Goal: Task Accomplishment & Management: Use online tool/utility

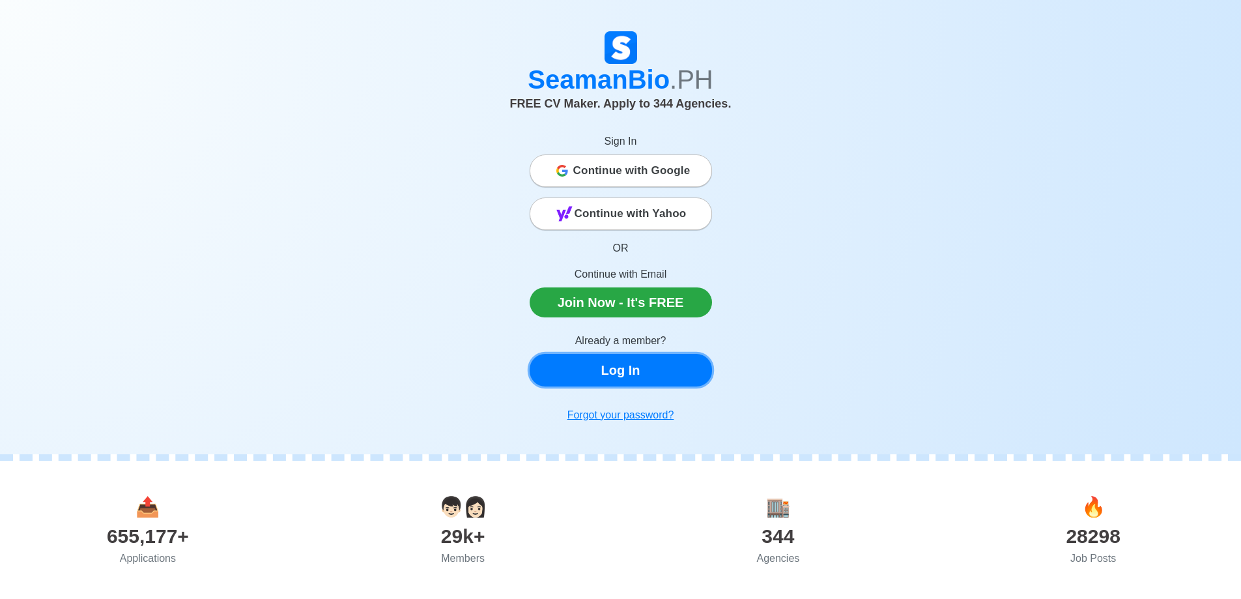
click at [650, 374] on link "Log In" at bounding box center [621, 370] width 182 height 33
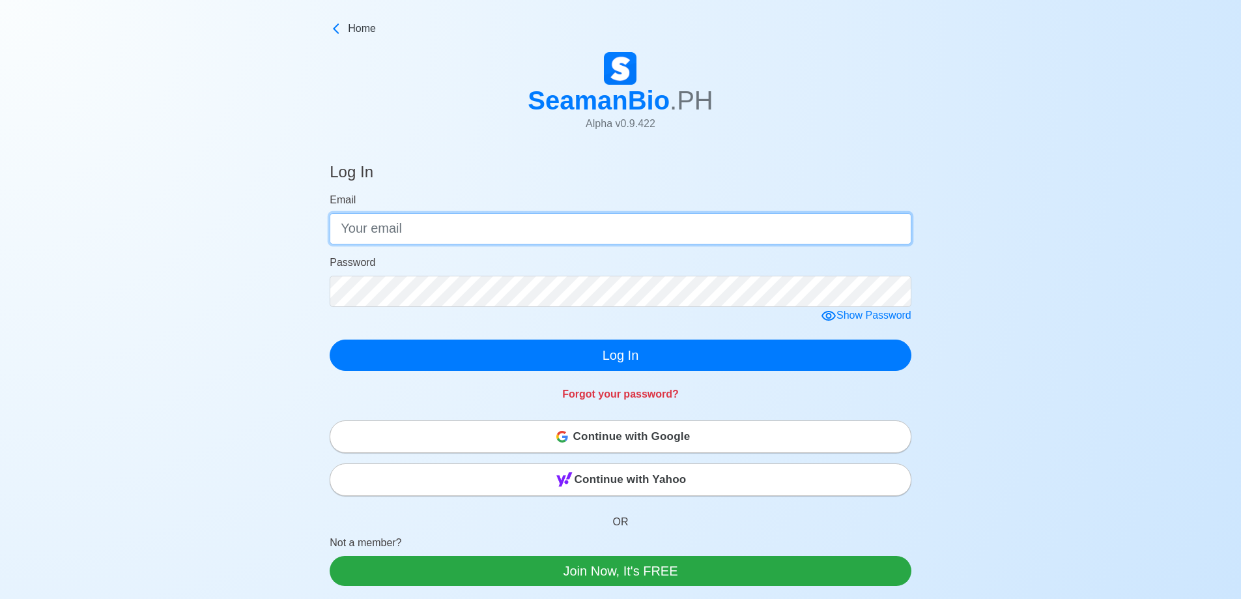
type input "[EMAIL_ADDRESS][DOMAIN_NAME]"
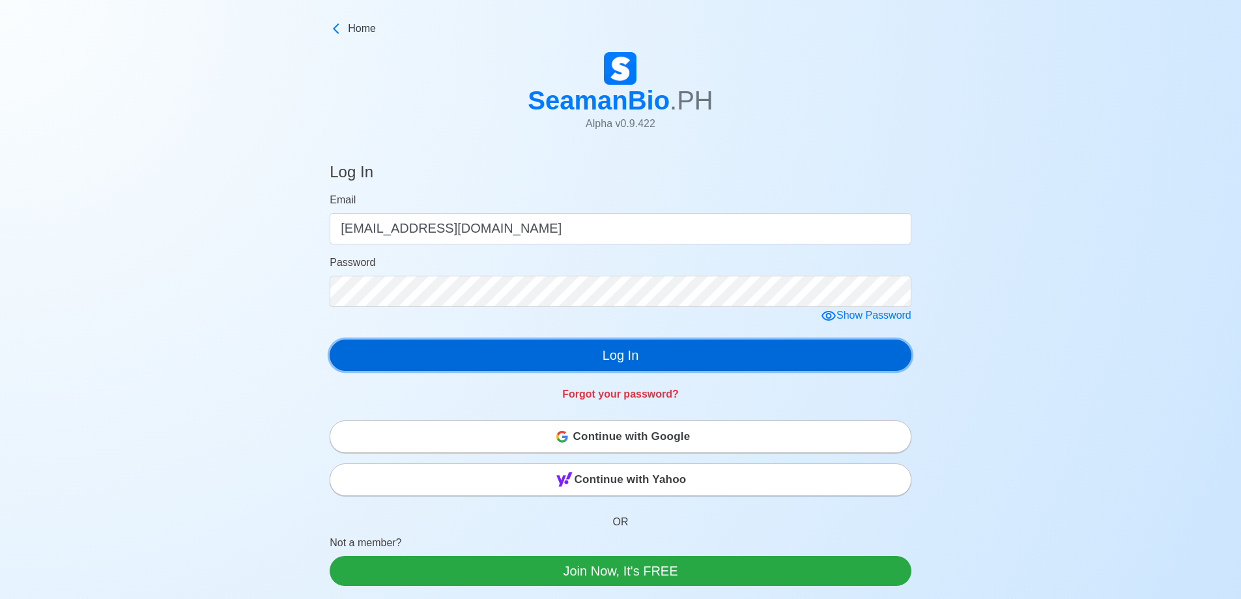
click at [604, 362] on button "Log In" at bounding box center [621, 355] width 582 height 31
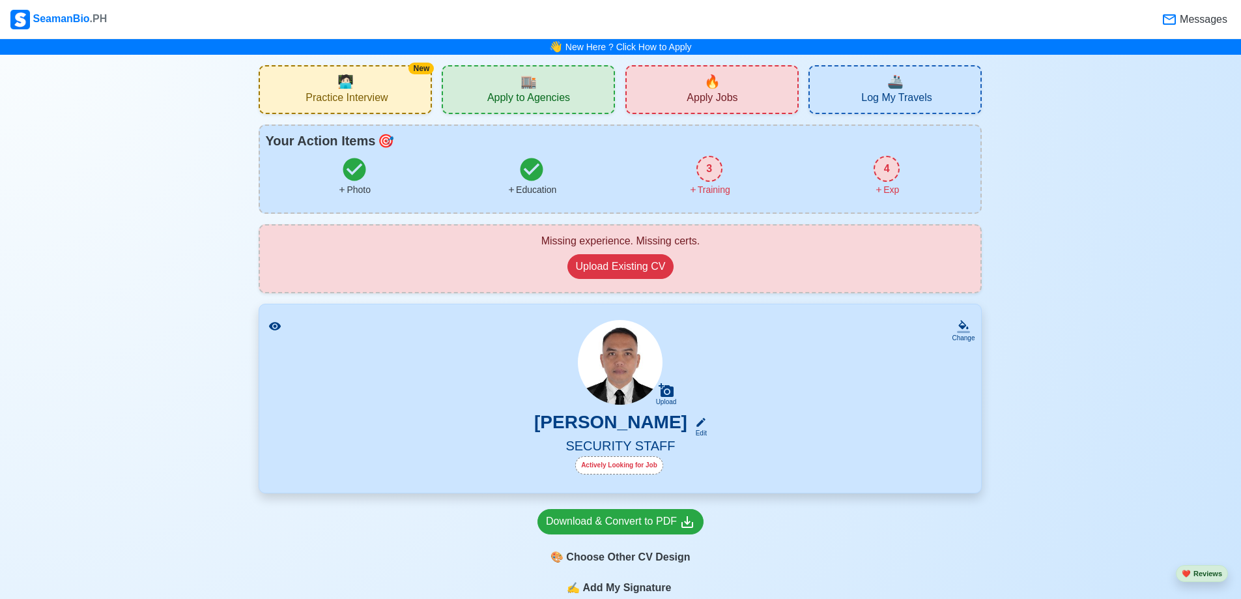
click at [880, 182] on div "4 Exp" at bounding box center [887, 176] width 178 height 41
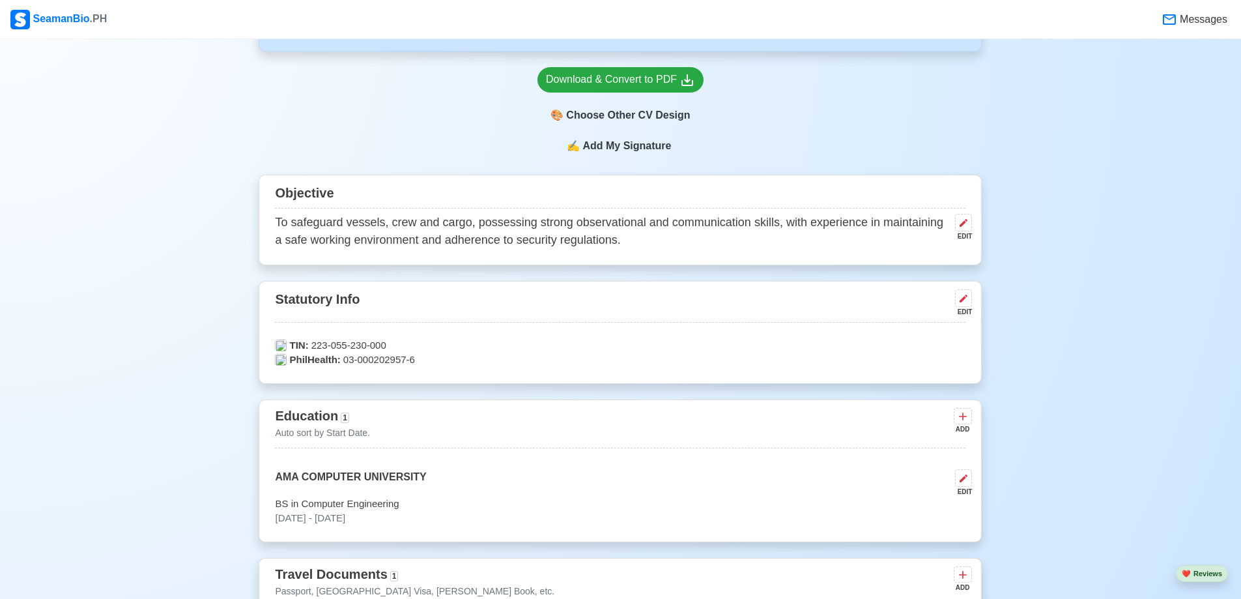
scroll to position [355, 0]
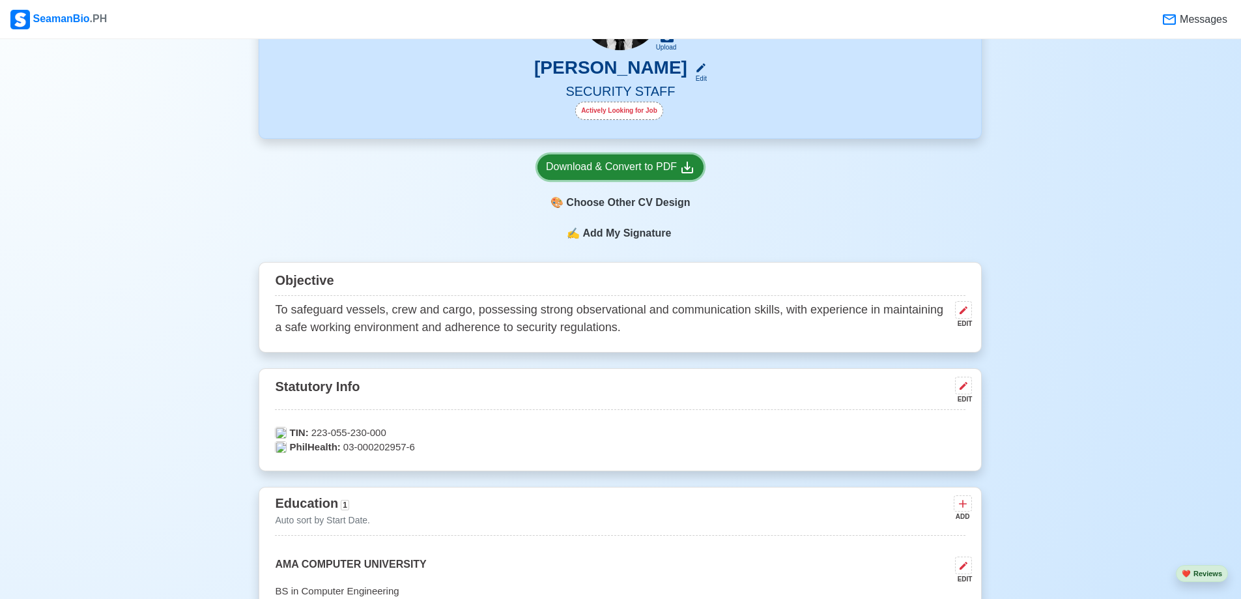
click at [660, 167] on div "Download & Convert to PDF" at bounding box center [620, 167] width 149 height 16
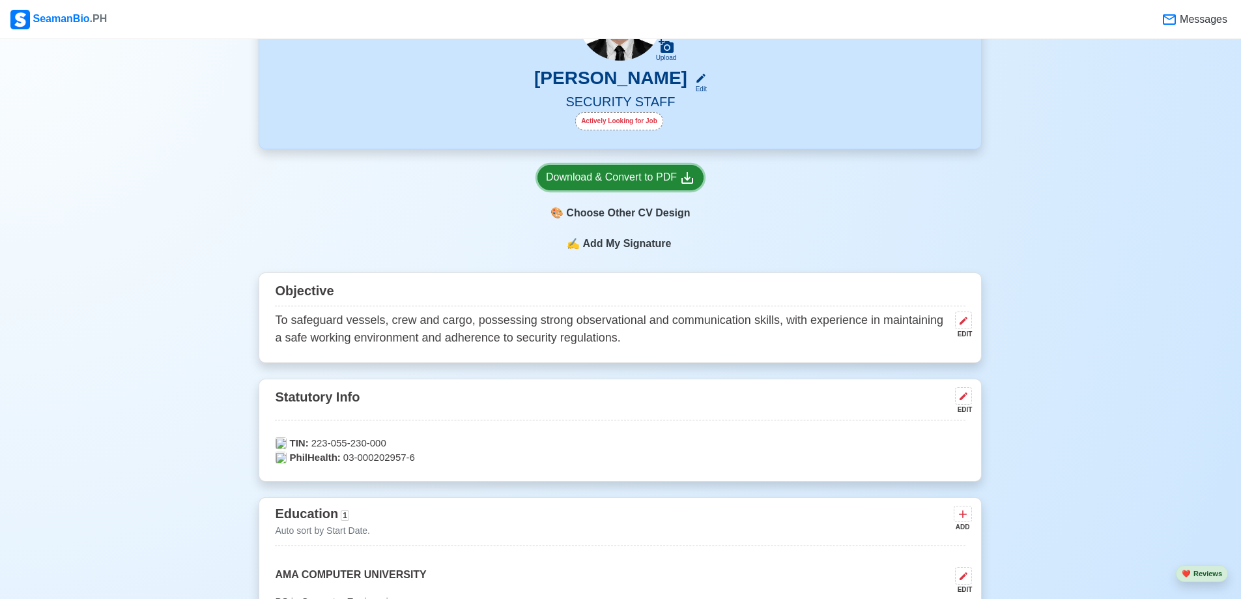
scroll to position [289, 0]
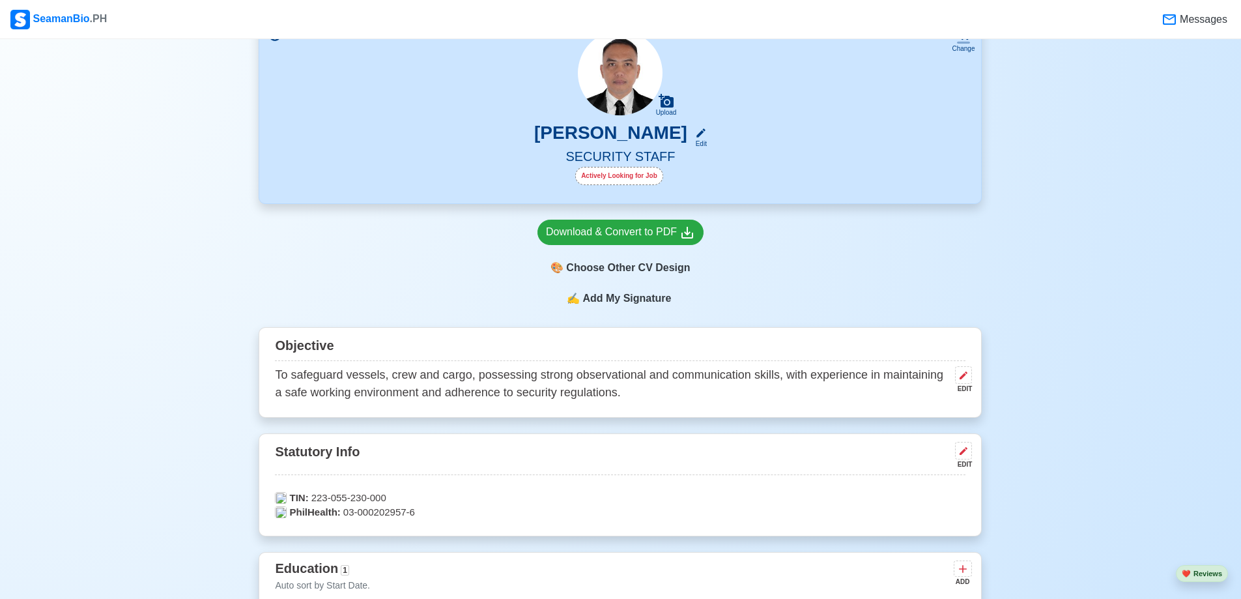
click at [646, 302] on span "Add My Signature" at bounding box center [627, 299] width 94 height 16
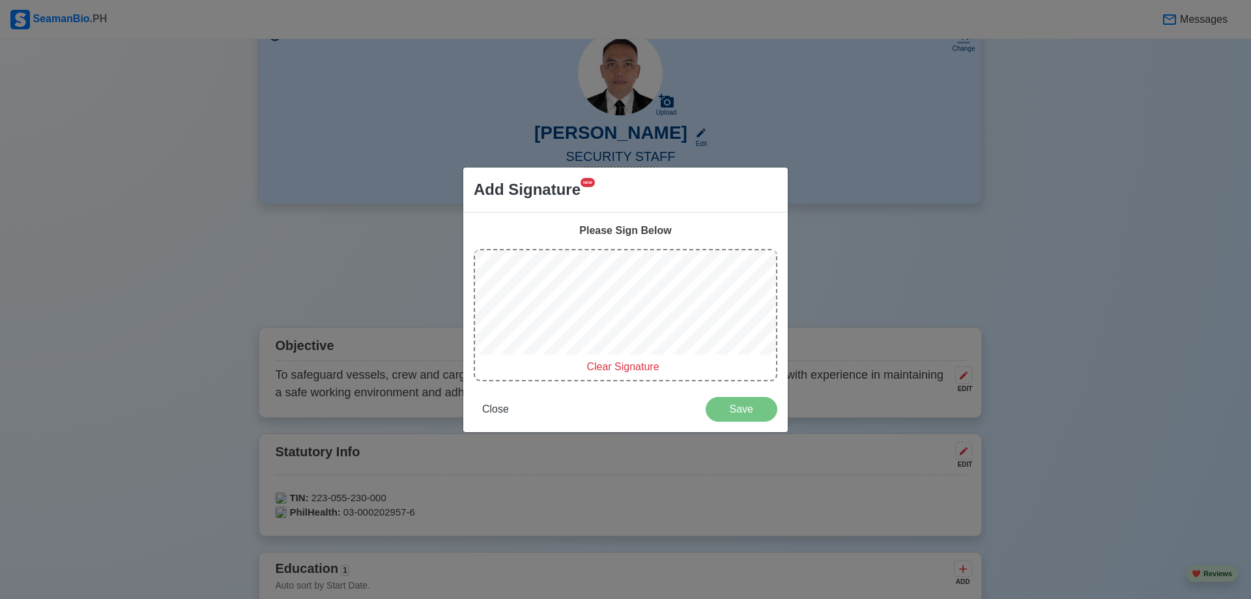
click at [625, 365] on span "Clear Signature" at bounding box center [622, 366] width 72 height 11
click at [633, 364] on span "Clear Signature" at bounding box center [622, 366] width 72 height 11
click at [495, 409] on span "Close" at bounding box center [495, 408] width 27 height 11
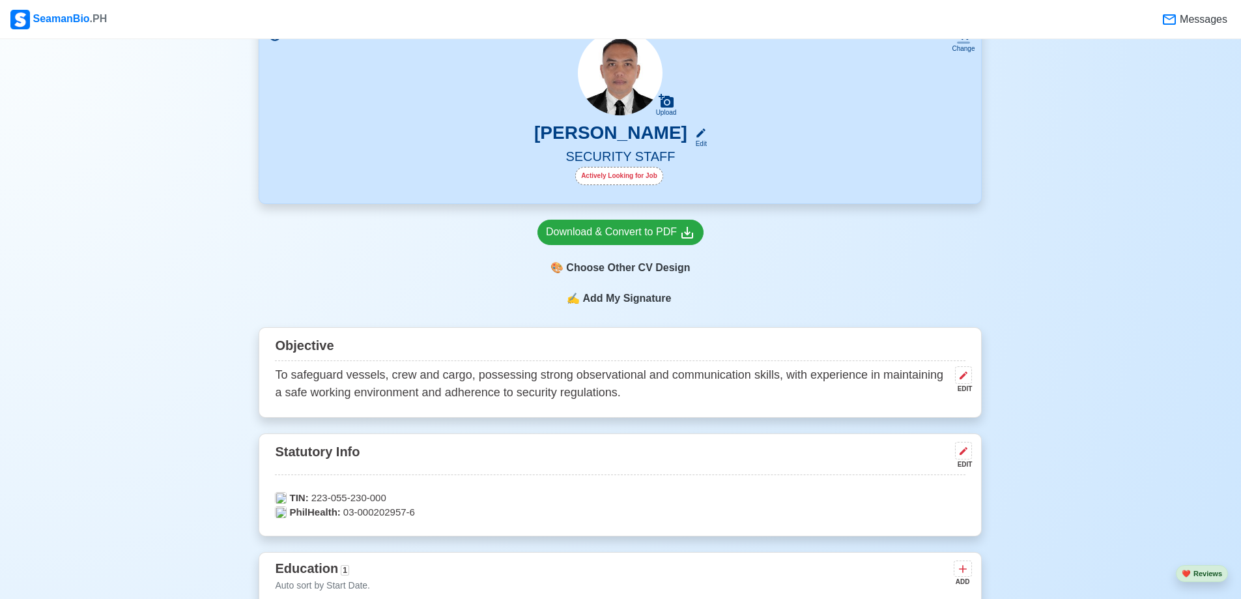
click at [631, 300] on span "Add My Signature" at bounding box center [627, 299] width 94 height 16
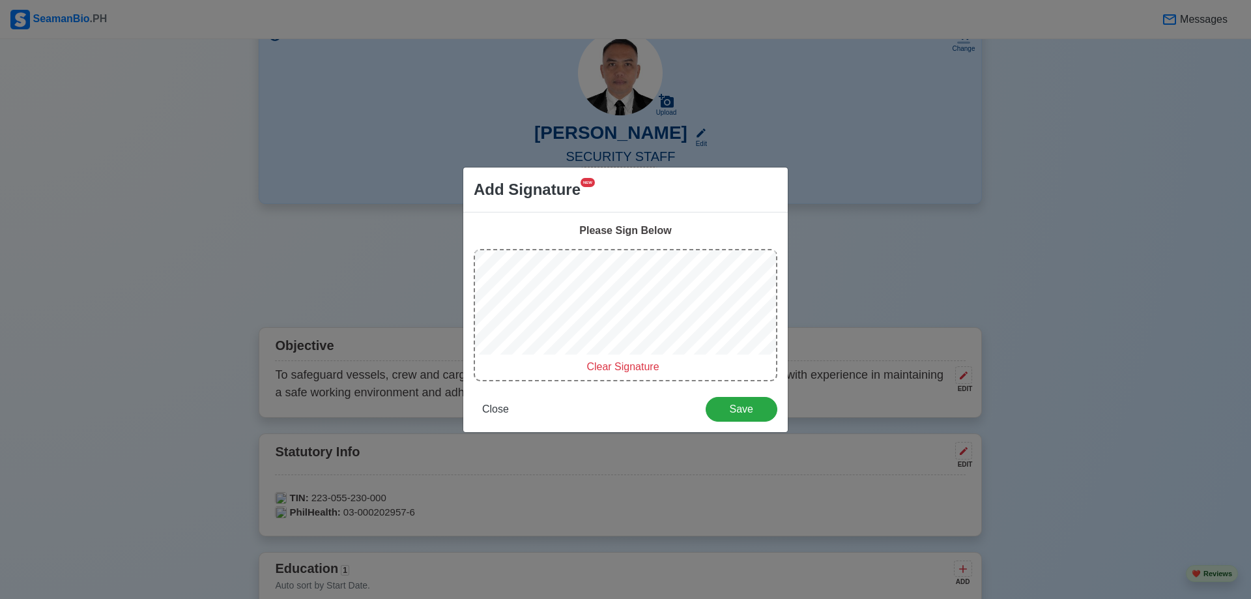
click at [611, 362] on span "Clear Signature" at bounding box center [622, 366] width 72 height 11
click at [741, 411] on span "Save" at bounding box center [741, 408] width 55 height 11
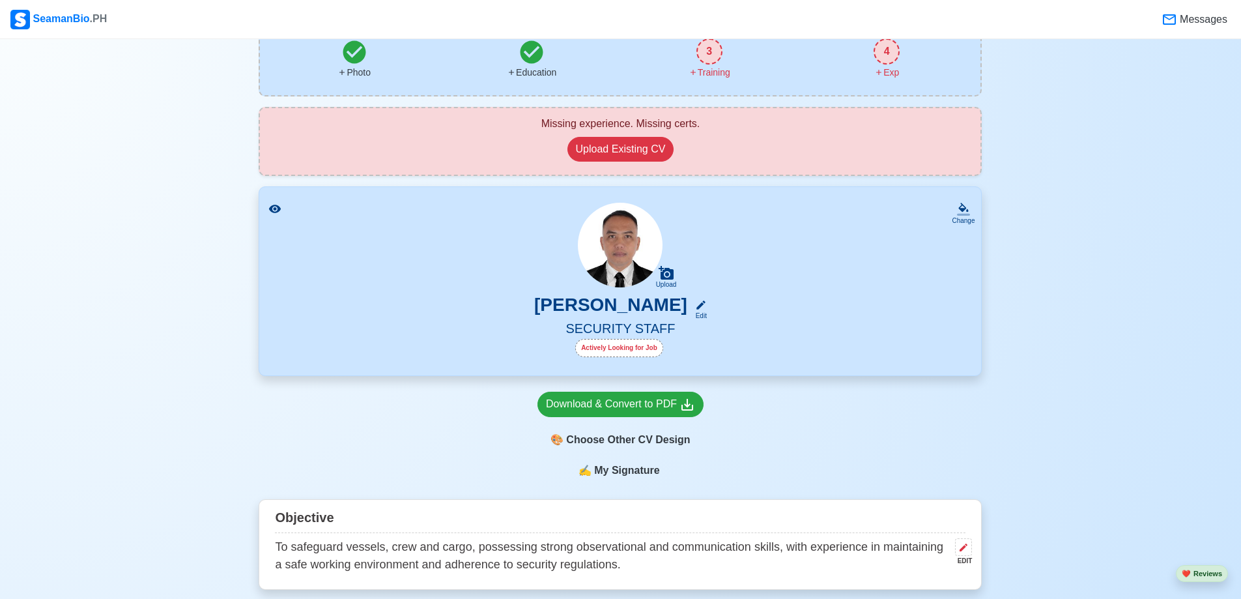
scroll to position [94, 0]
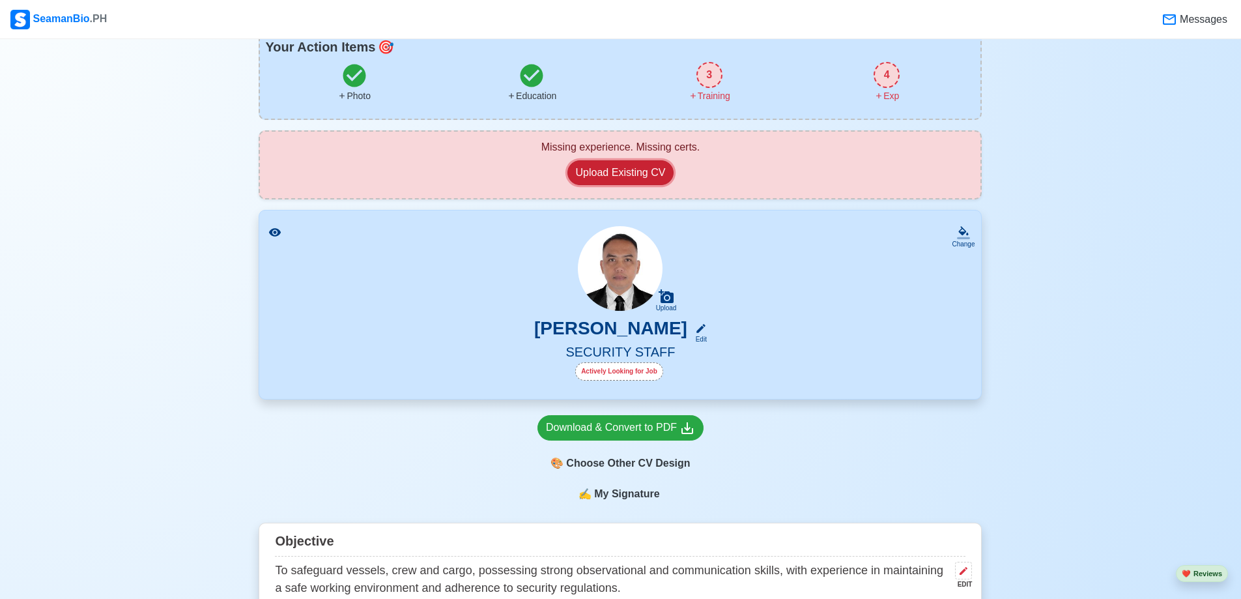
click at [626, 171] on button "Upload Existing CV" at bounding box center [621, 172] width 107 height 25
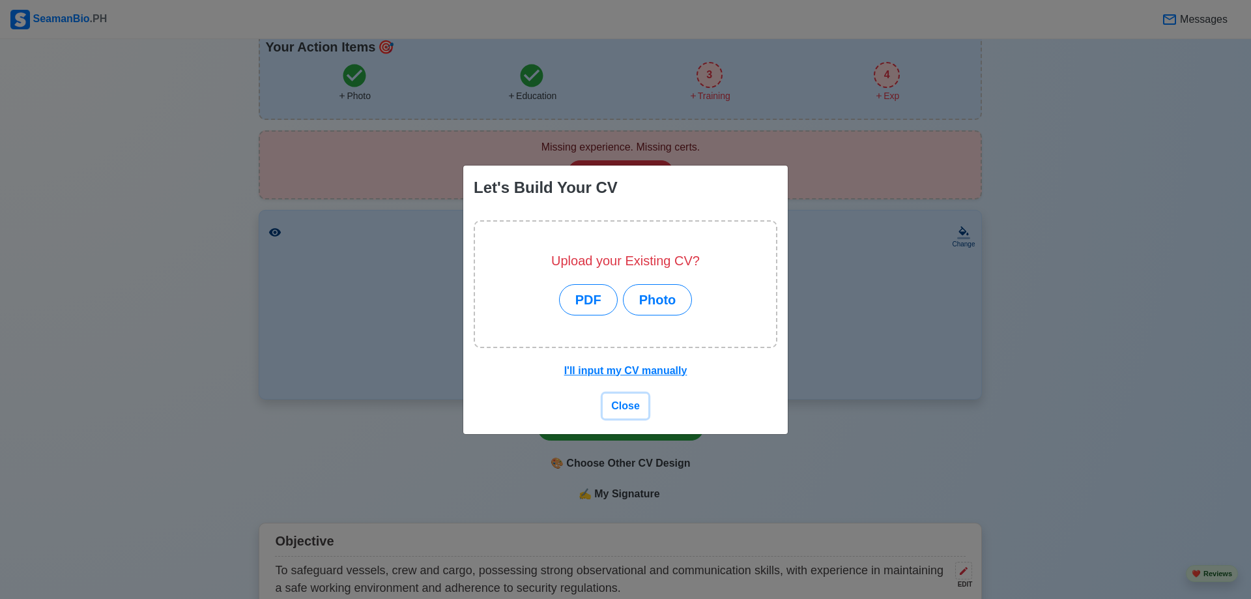
click at [627, 403] on span "Close" at bounding box center [625, 405] width 29 height 11
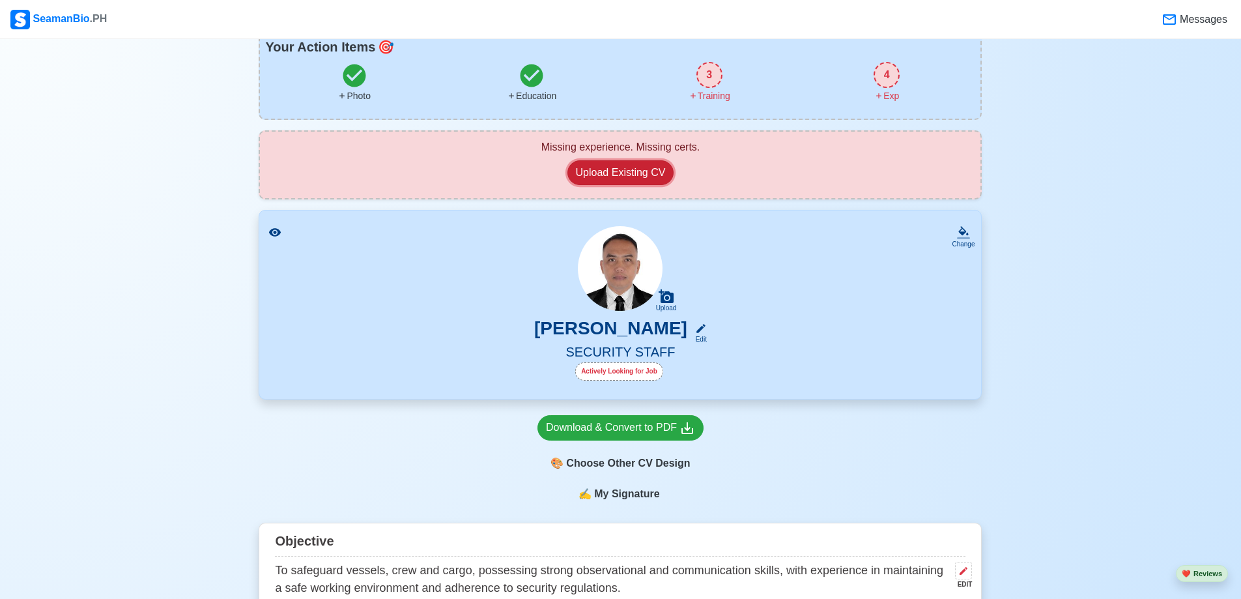
scroll to position [355, 0]
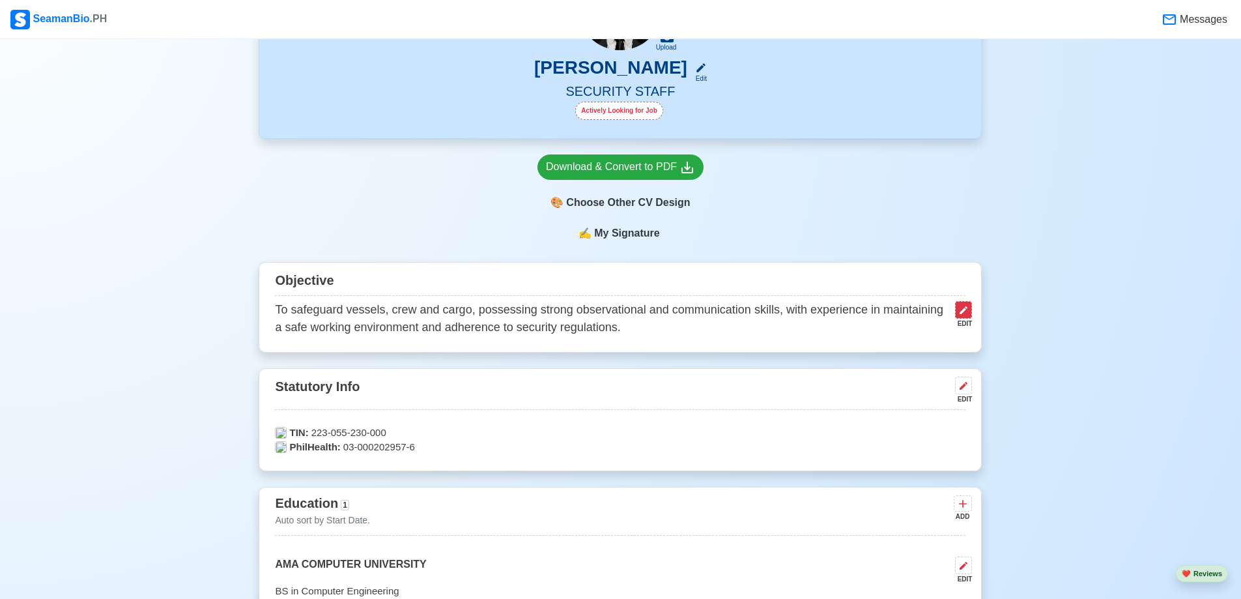
click at [959, 313] on icon at bounding box center [964, 310] width 10 height 10
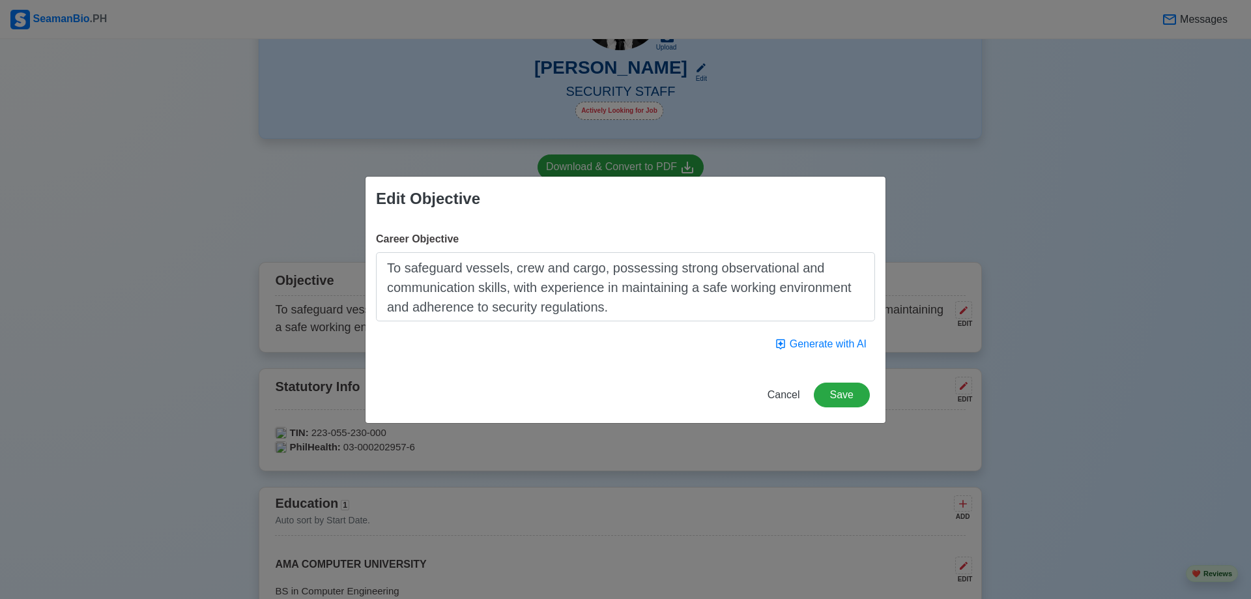
click at [484, 270] on textarea "To safeguard vessels, crew and cargo, possessing strong observational and commu…" at bounding box center [625, 286] width 499 height 69
click at [787, 398] on span "Cancel" at bounding box center [784, 394] width 33 height 11
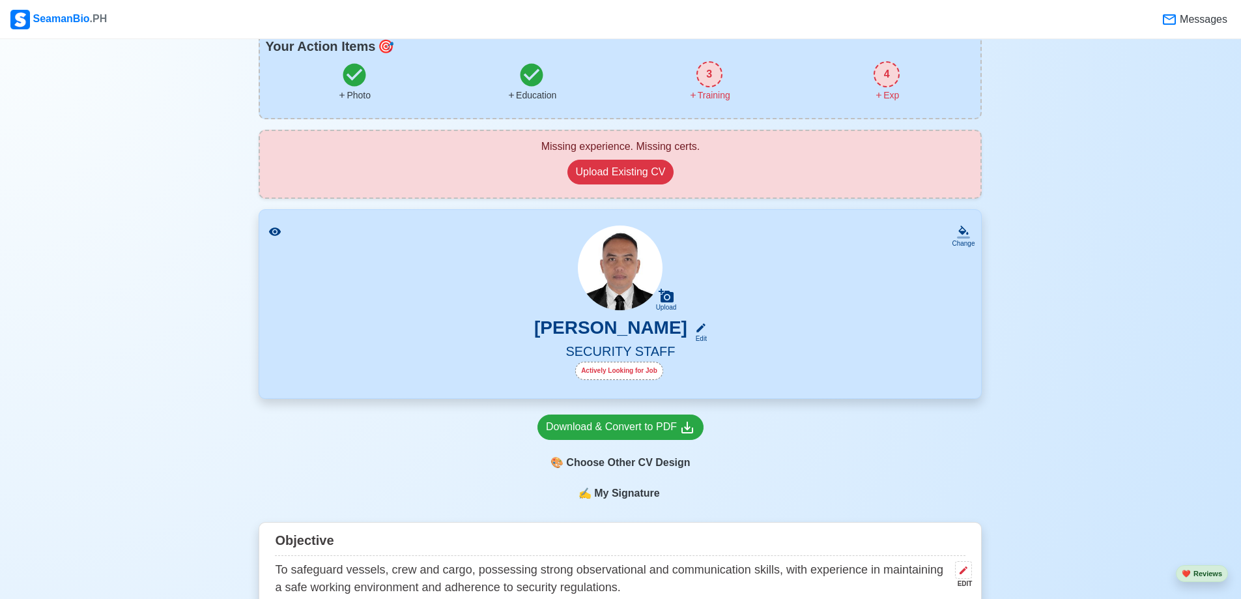
scroll to position [94, 0]
click at [667, 462] on div "🎨 Choose Other CV Design" at bounding box center [621, 463] width 166 height 25
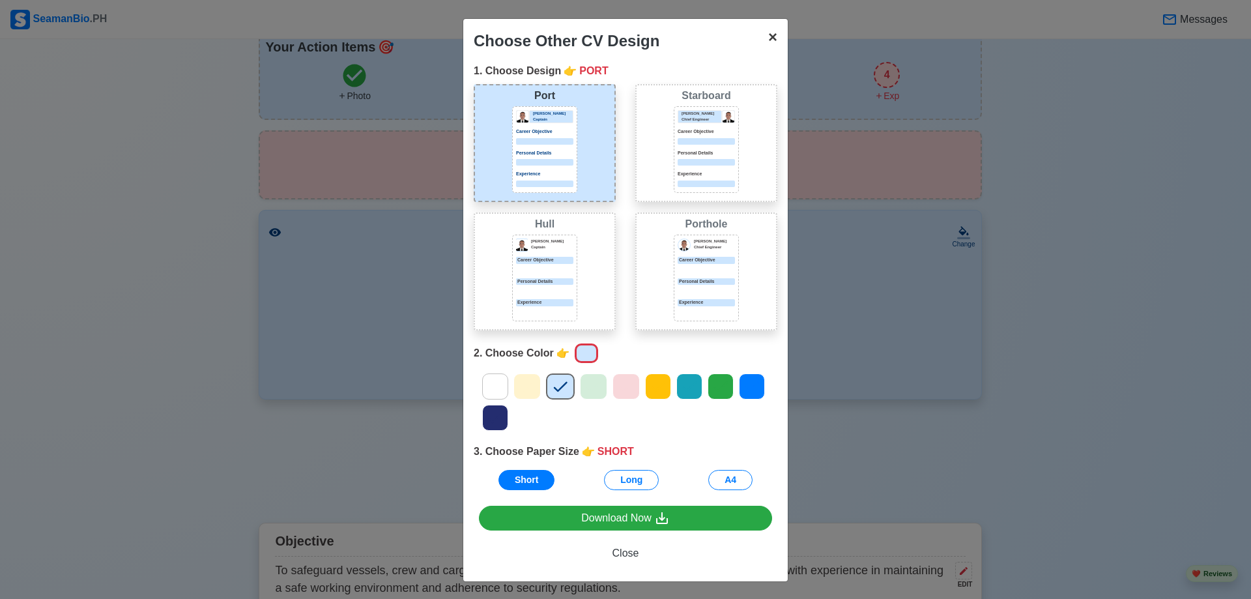
click at [768, 40] on span "×" at bounding box center [772, 37] width 9 height 18
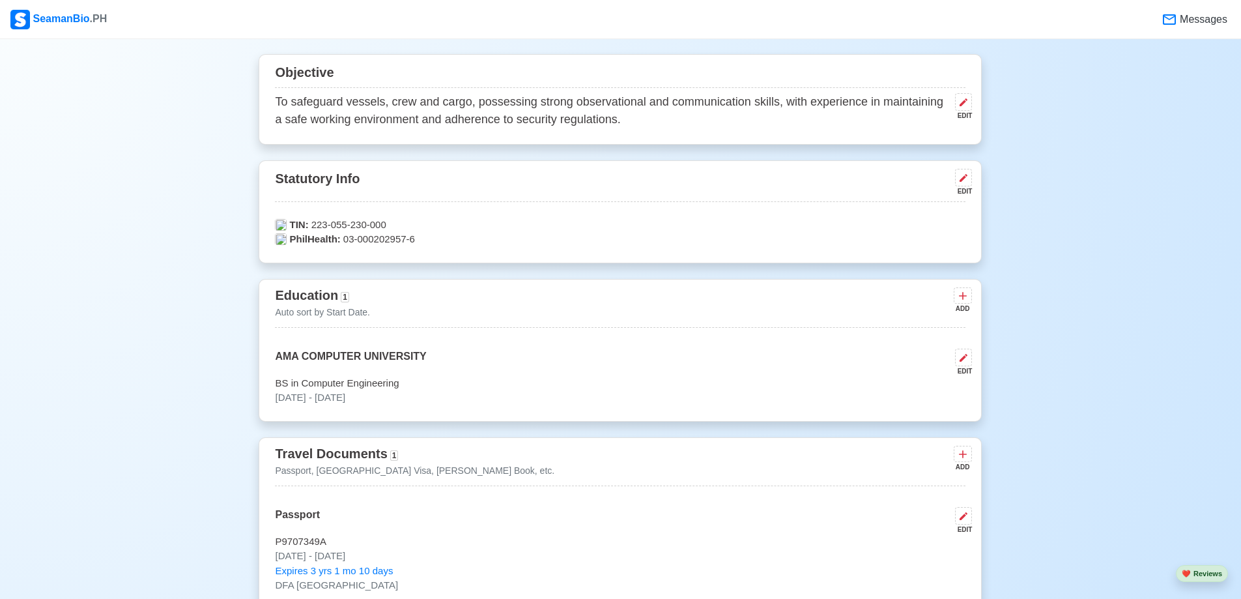
scroll to position [355, 0]
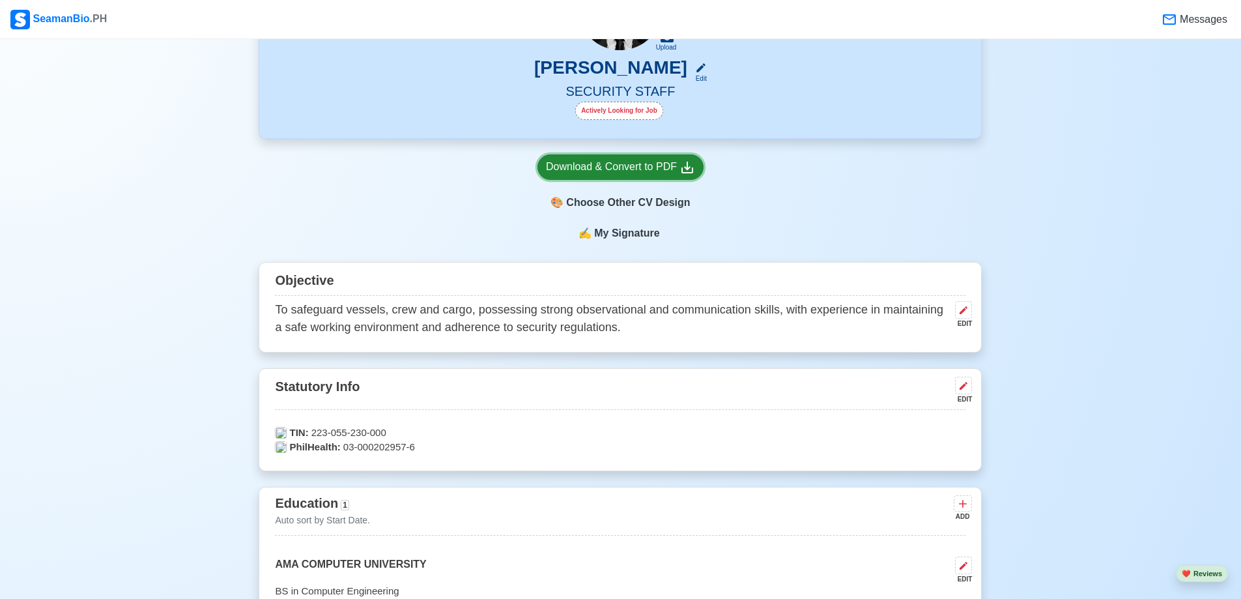
click at [648, 166] on div "Download & Convert to PDF" at bounding box center [620, 167] width 149 height 16
click at [963, 312] on icon at bounding box center [964, 310] width 10 height 10
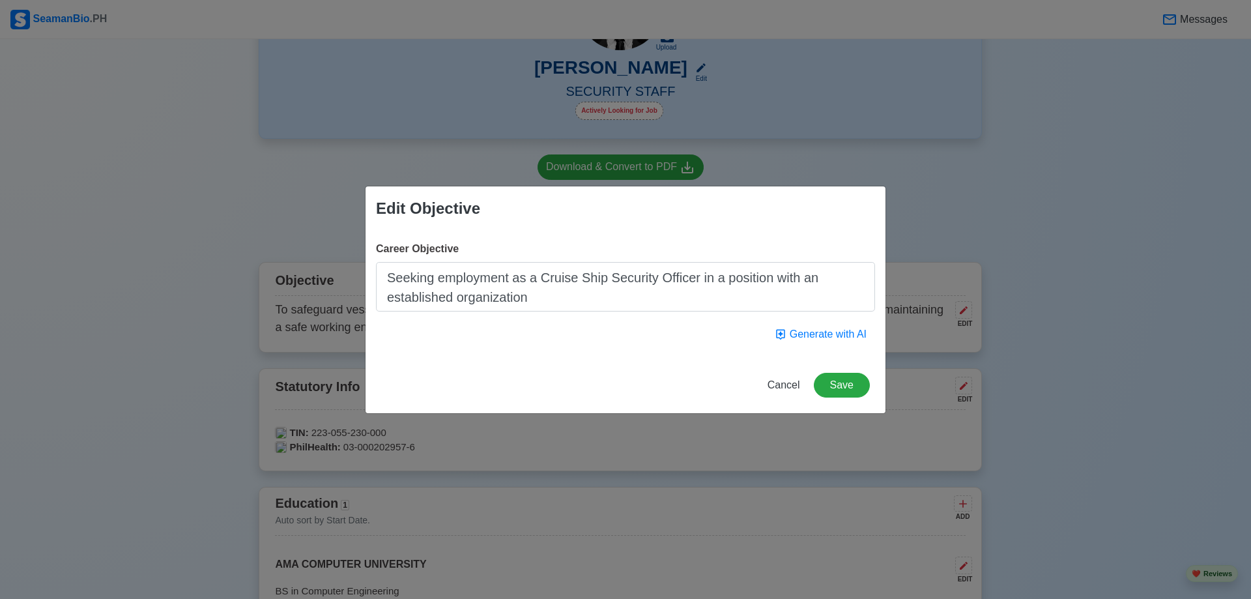
click at [669, 282] on textarea "Seeking employment as a Cruise Ship Security Officer in a position with an esta…" at bounding box center [625, 287] width 499 height 50
click at [551, 304] on textarea "Seeking employment as a Cruise Ship Security Staff in a position with an establ…" at bounding box center [625, 287] width 499 height 50
type textarea "Seeking employment as a Cruise Ship Security Staff in a position with an establ…"
click at [840, 389] on button "Save" at bounding box center [842, 385] width 56 height 25
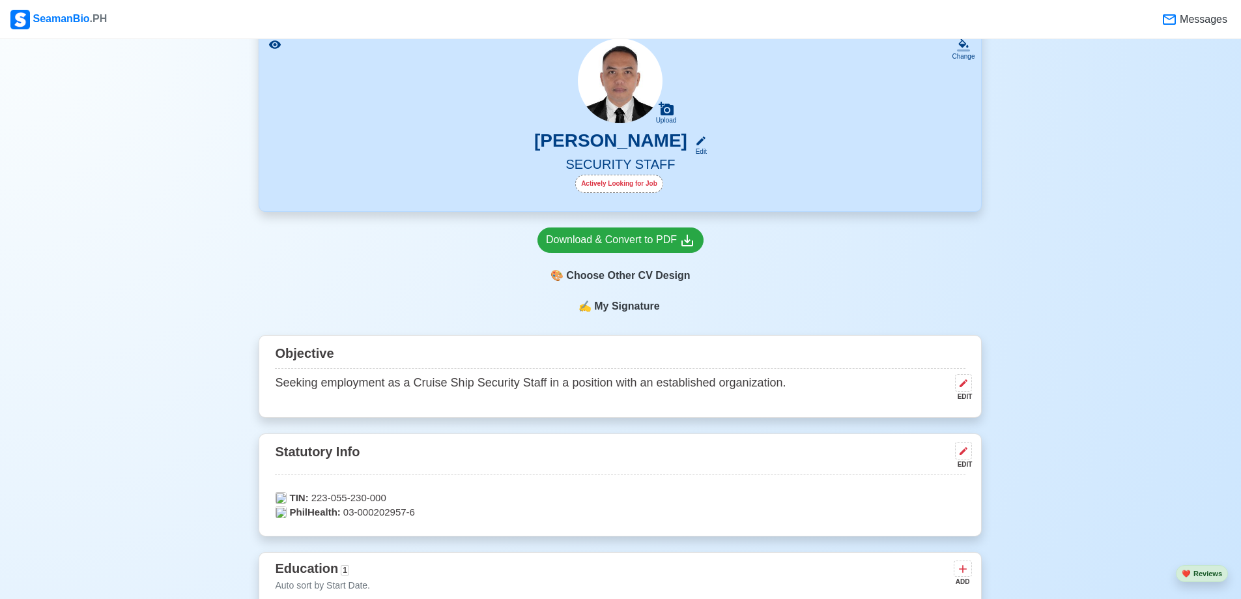
scroll to position [159, 0]
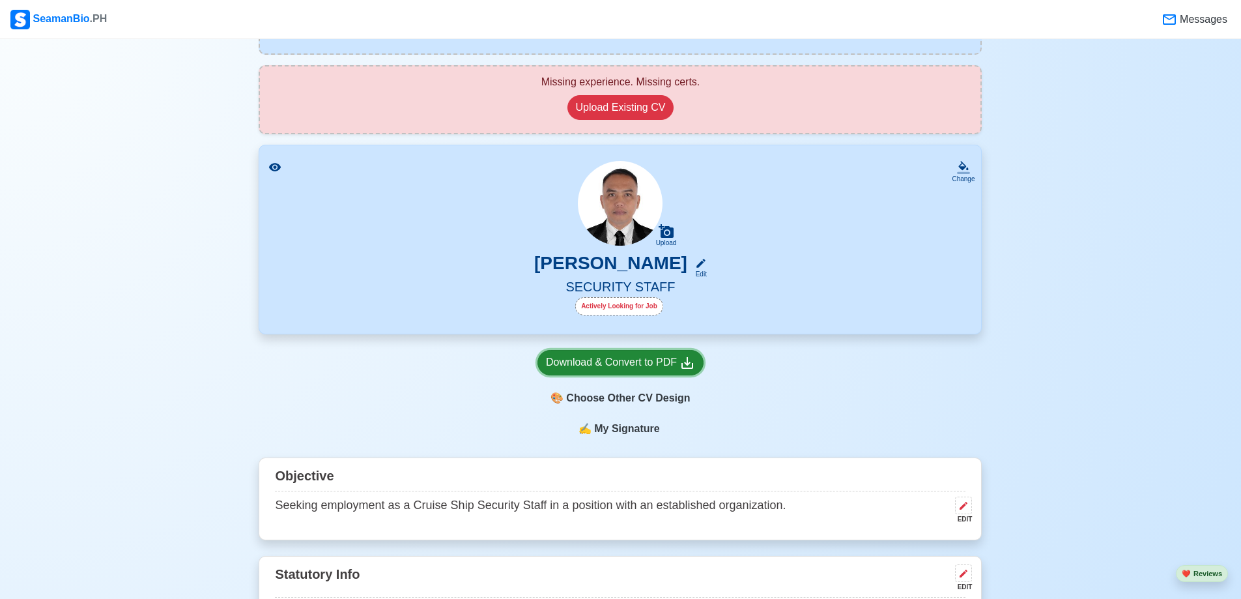
click at [633, 360] on div "Download & Convert to PDF" at bounding box center [620, 363] width 149 height 16
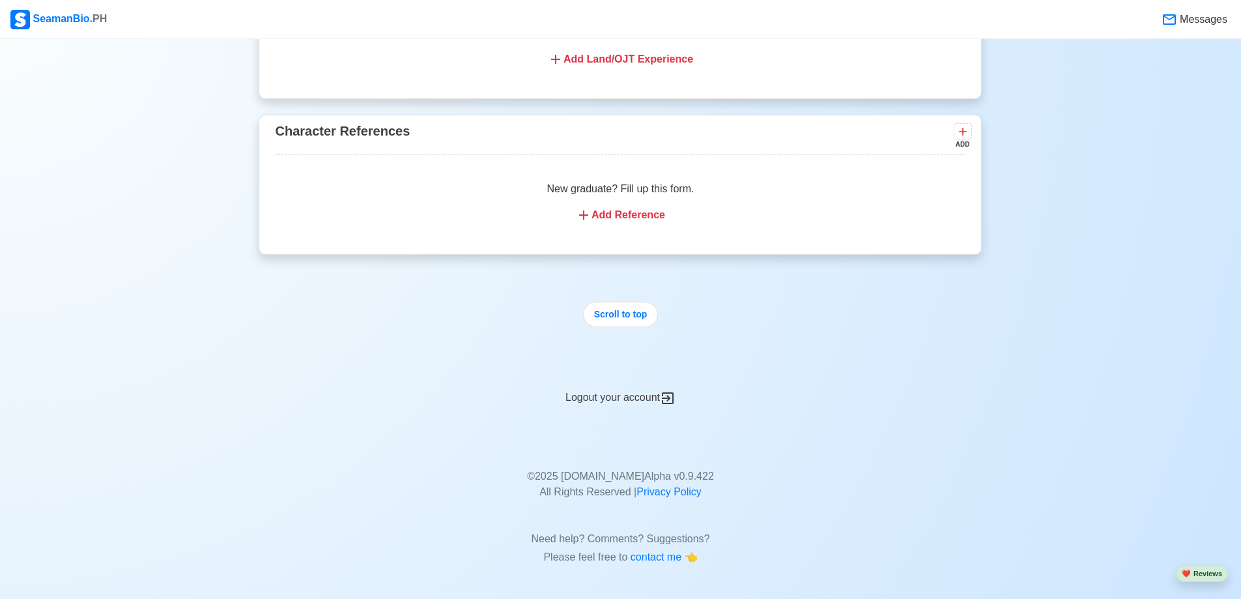
scroll to position [1911, 0]
click at [628, 399] on div "Logout your account" at bounding box center [620, 390] width 723 height 32
